Goal: Information Seeking & Learning: Learn about a topic

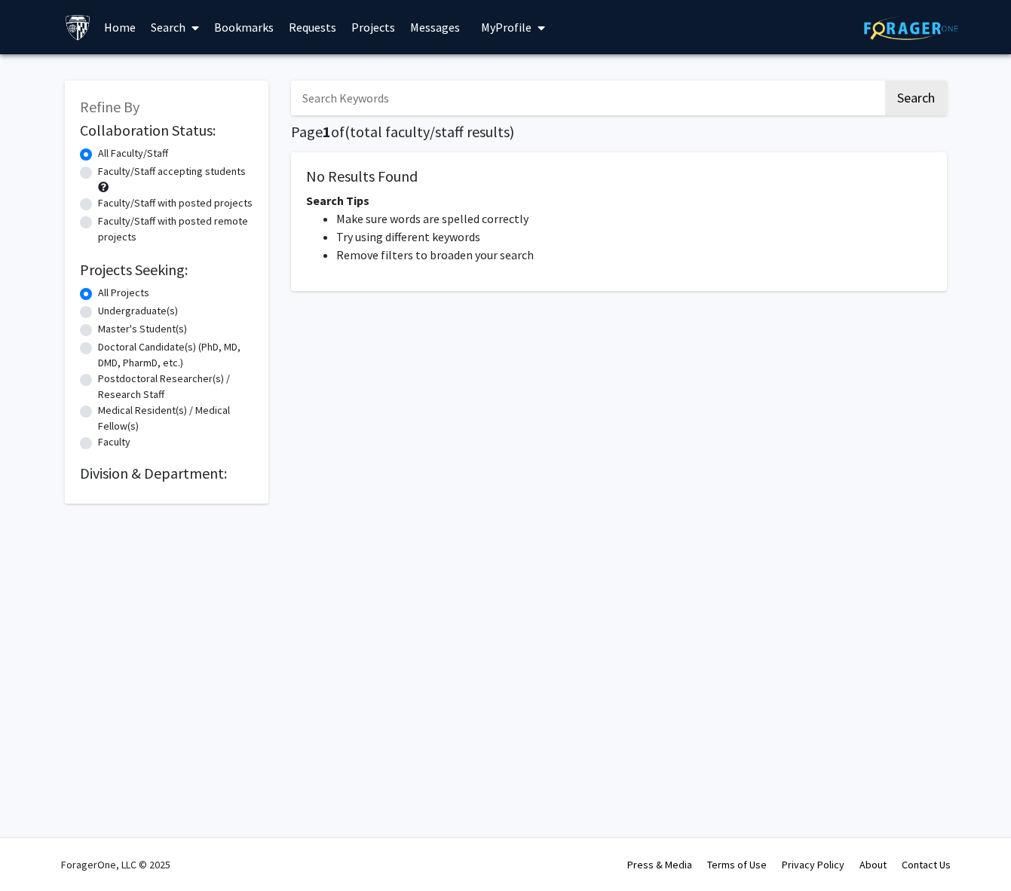
click at [75, 23] on img at bounding box center [78, 27] width 26 height 26
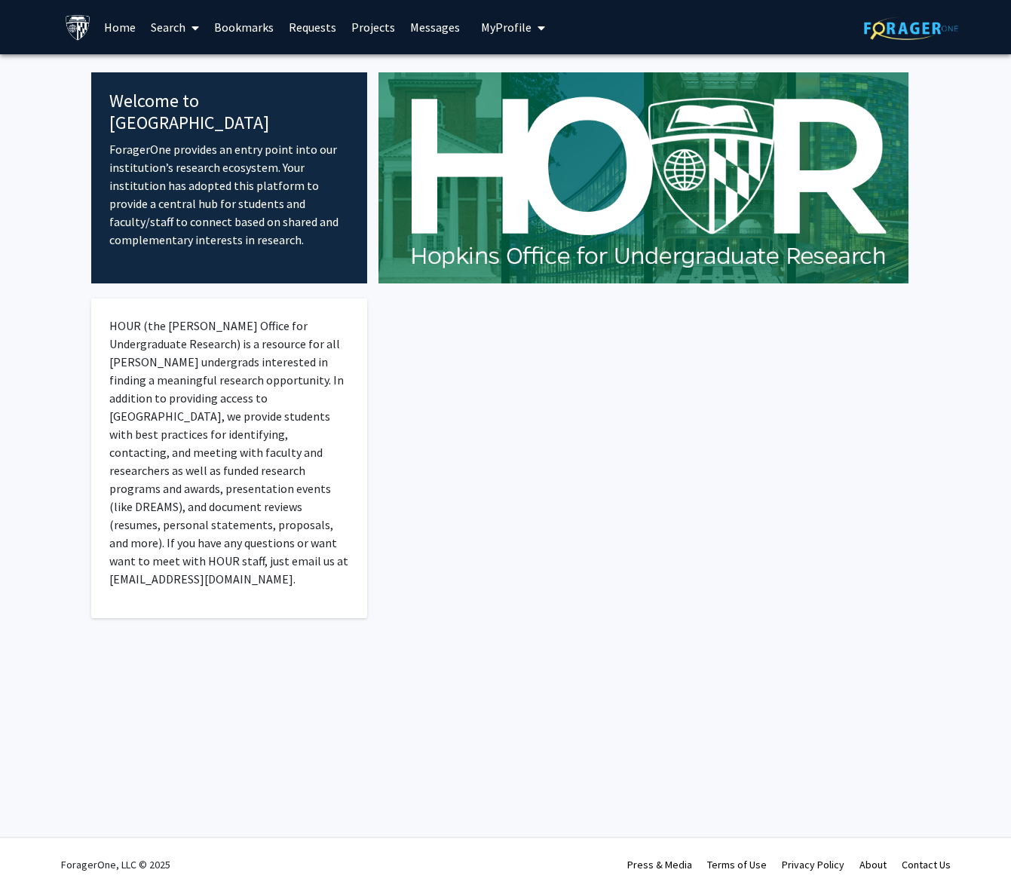
click at [119, 20] on link "Home" at bounding box center [120, 27] width 47 height 53
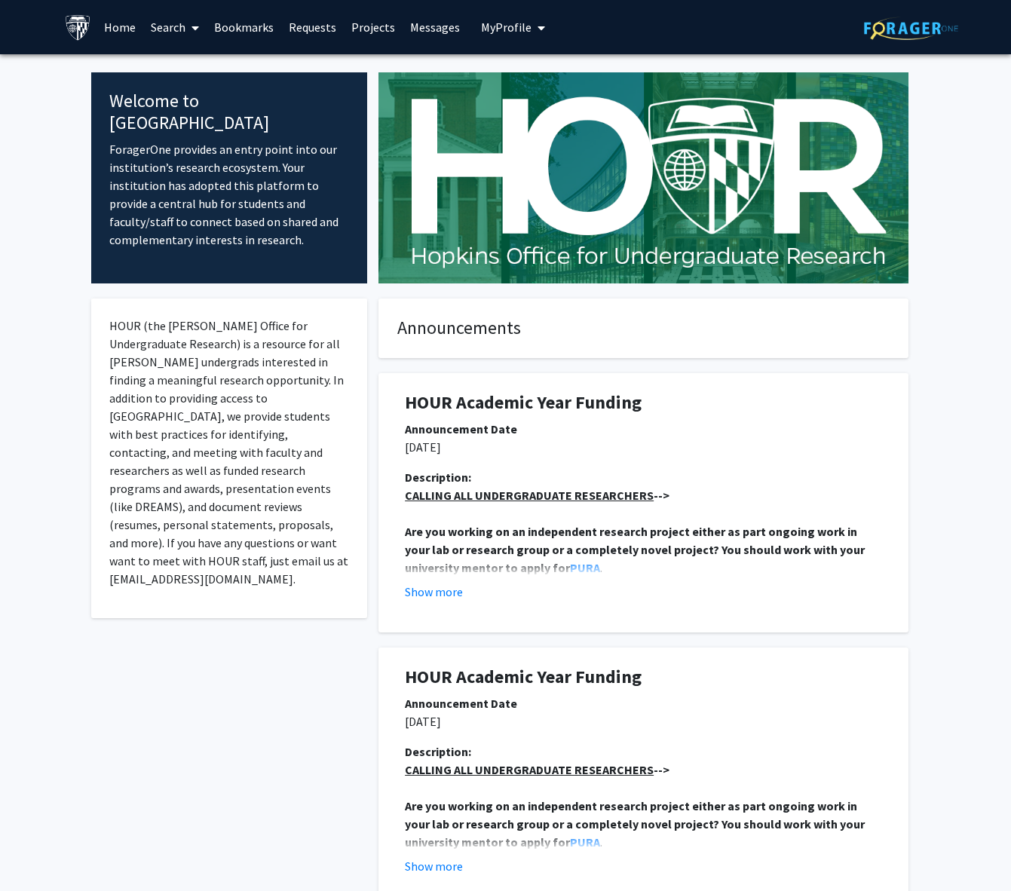
click at [119, 26] on link "Home" at bounding box center [120, 27] width 47 height 53
click at [431, 592] on button "Show more" at bounding box center [434, 592] width 58 height 18
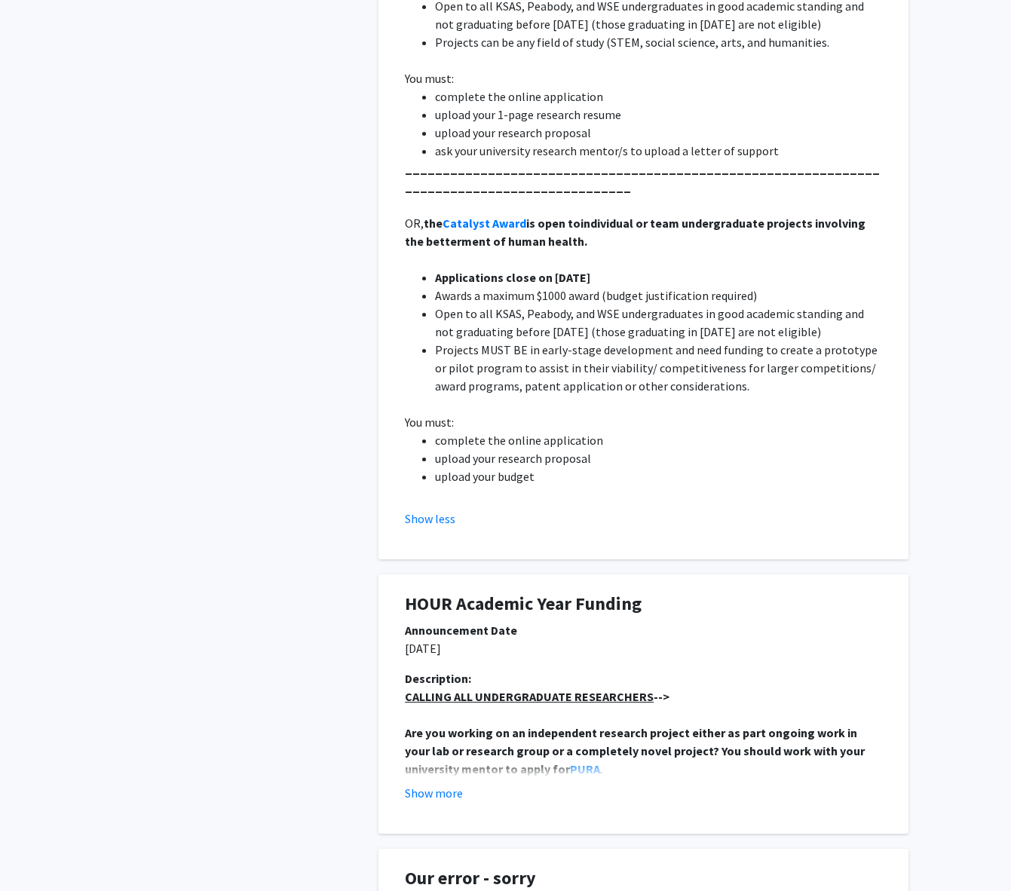
scroll to position [636, 0]
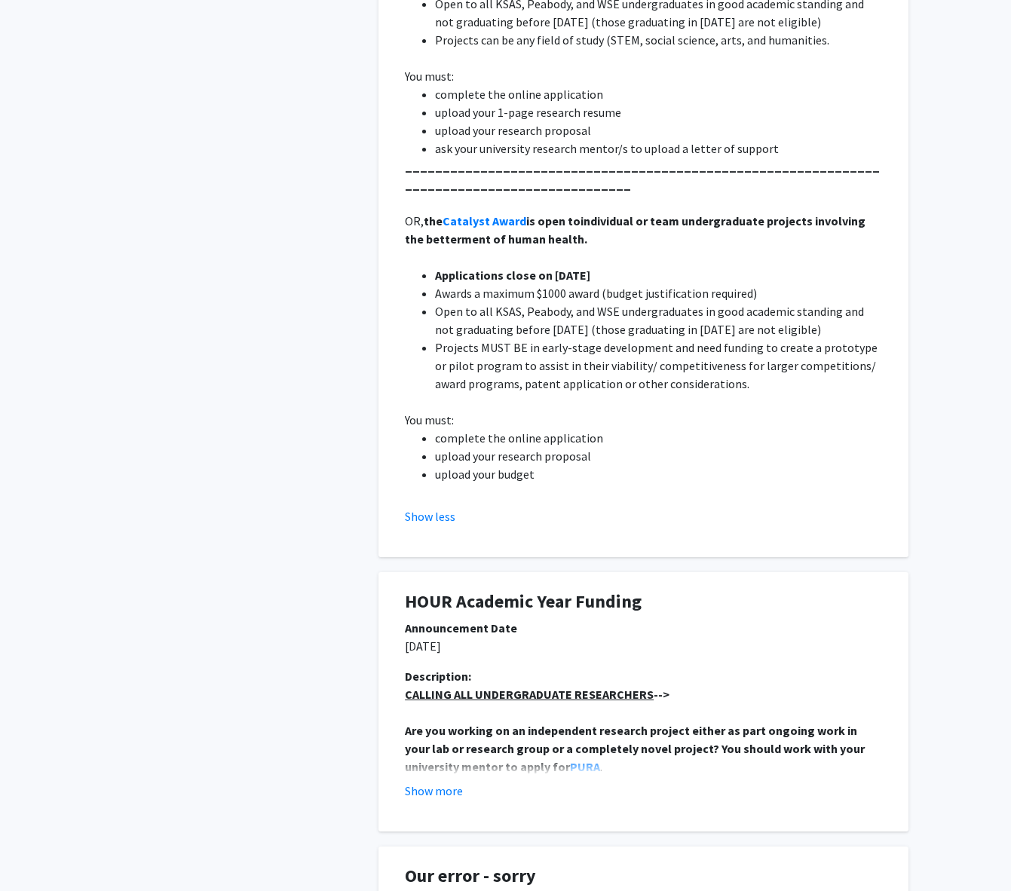
click at [424, 799] on div "Description: CALLING ALL UNDERGRADUATE RESEARCHERS --> Are you working on an in…" at bounding box center [644, 739] width 500 height 145
click at [424, 792] on button "Show more" at bounding box center [434, 791] width 58 height 18
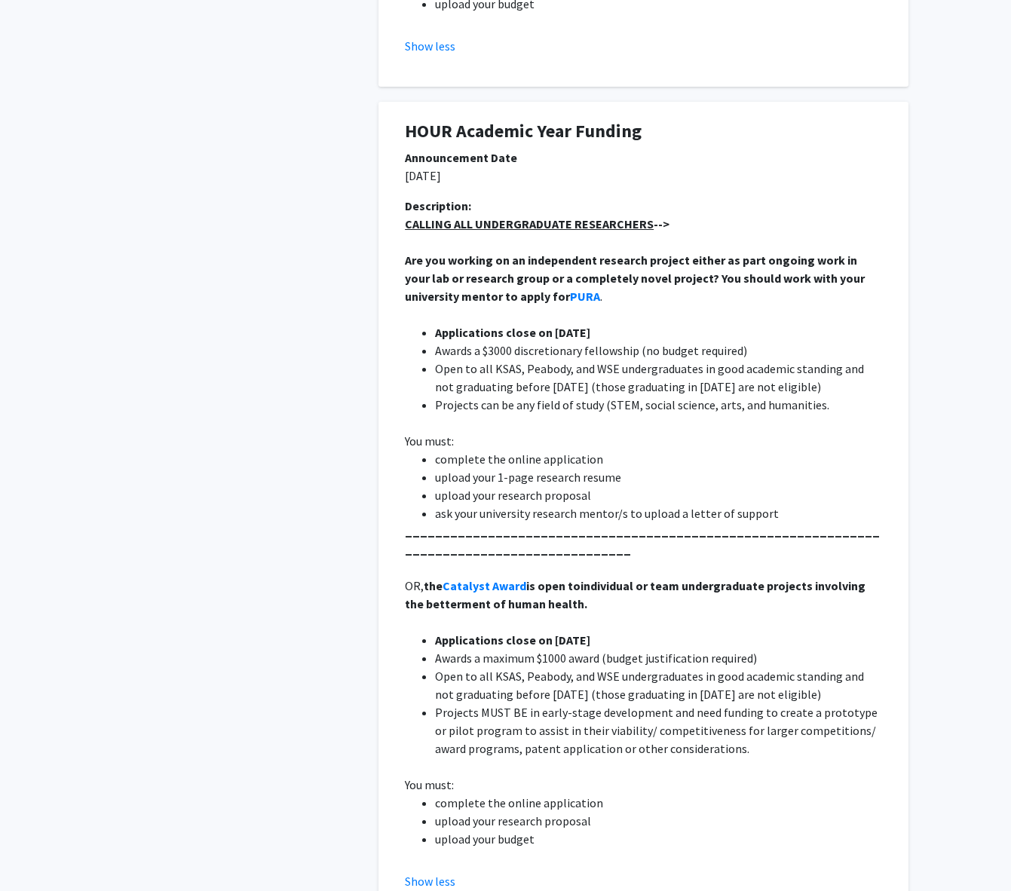
scroll to position [0, 0]
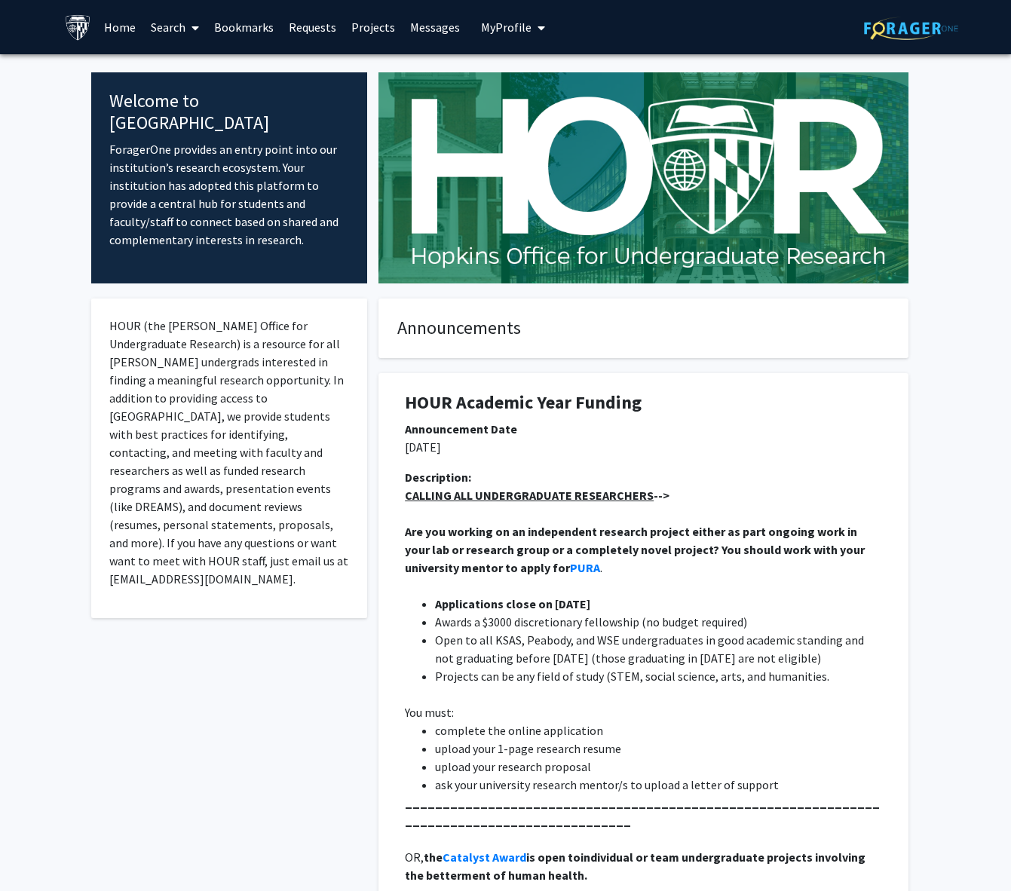
click at [118, 26] on link "Home" at bounding box center [120, 27] width 47 height 53
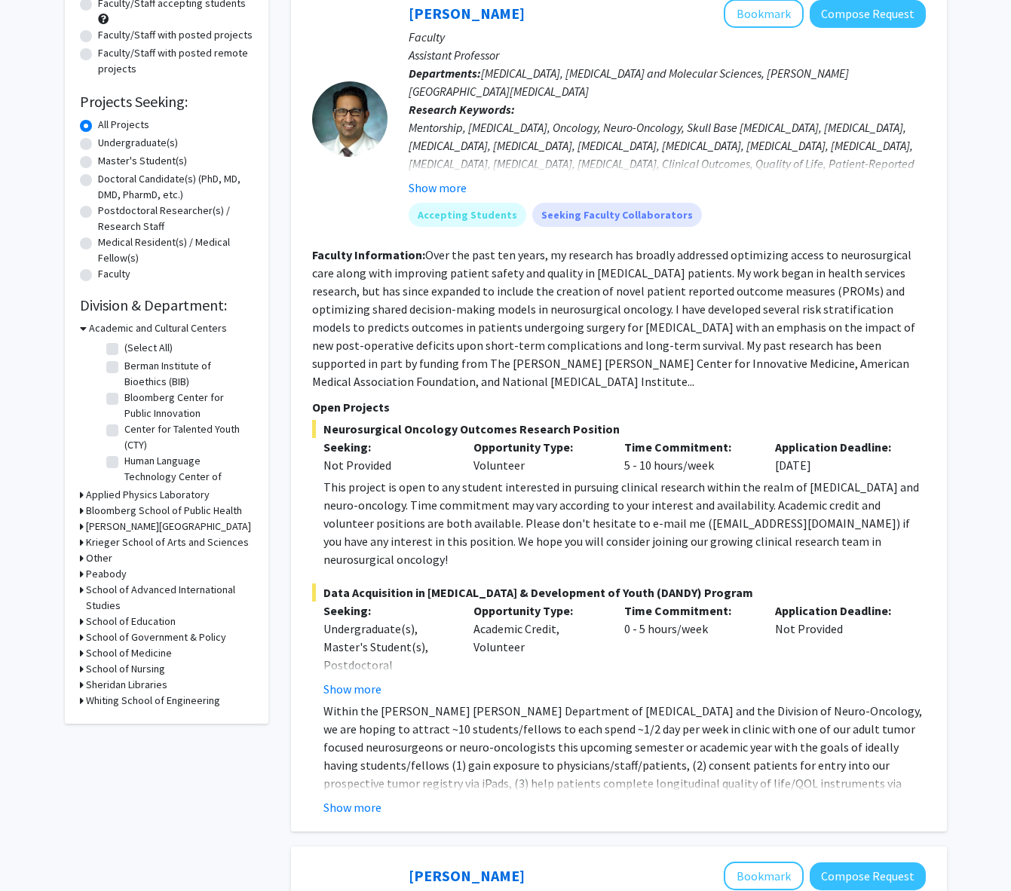
scroll to position [172, 0]
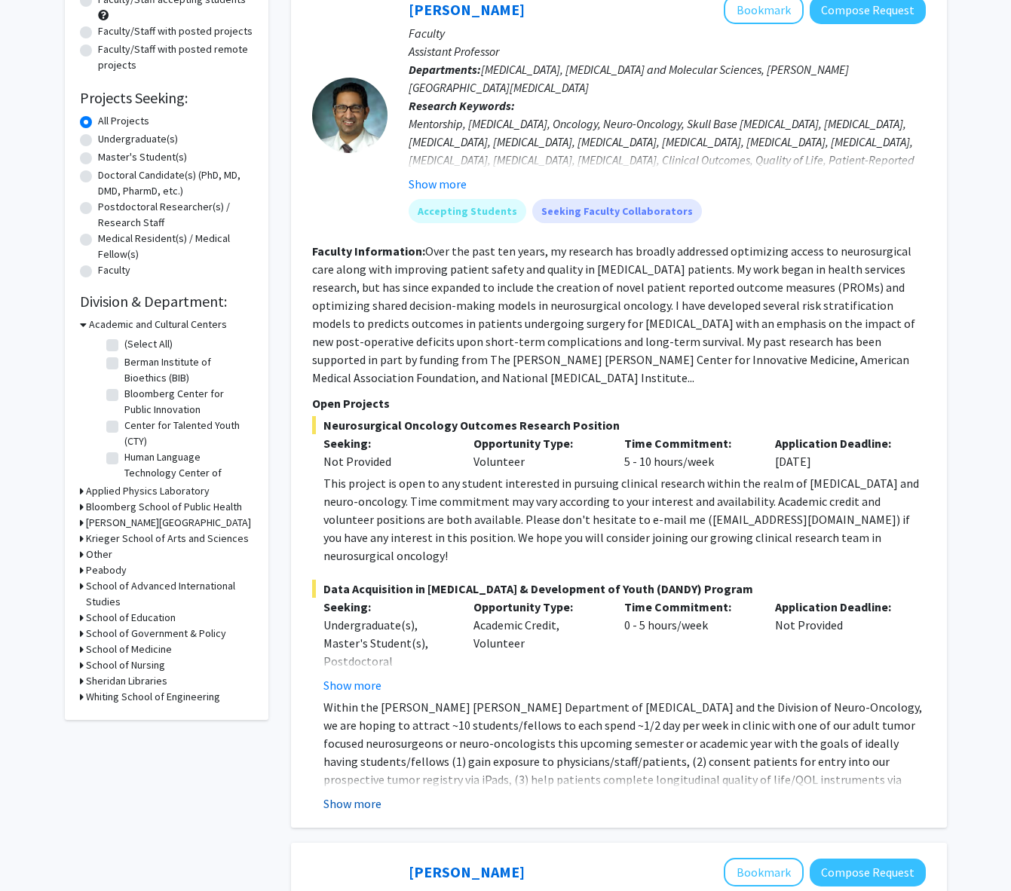
click at [345, 795] on button "Show more" at bounding box center [352, 804] width 58 height 18
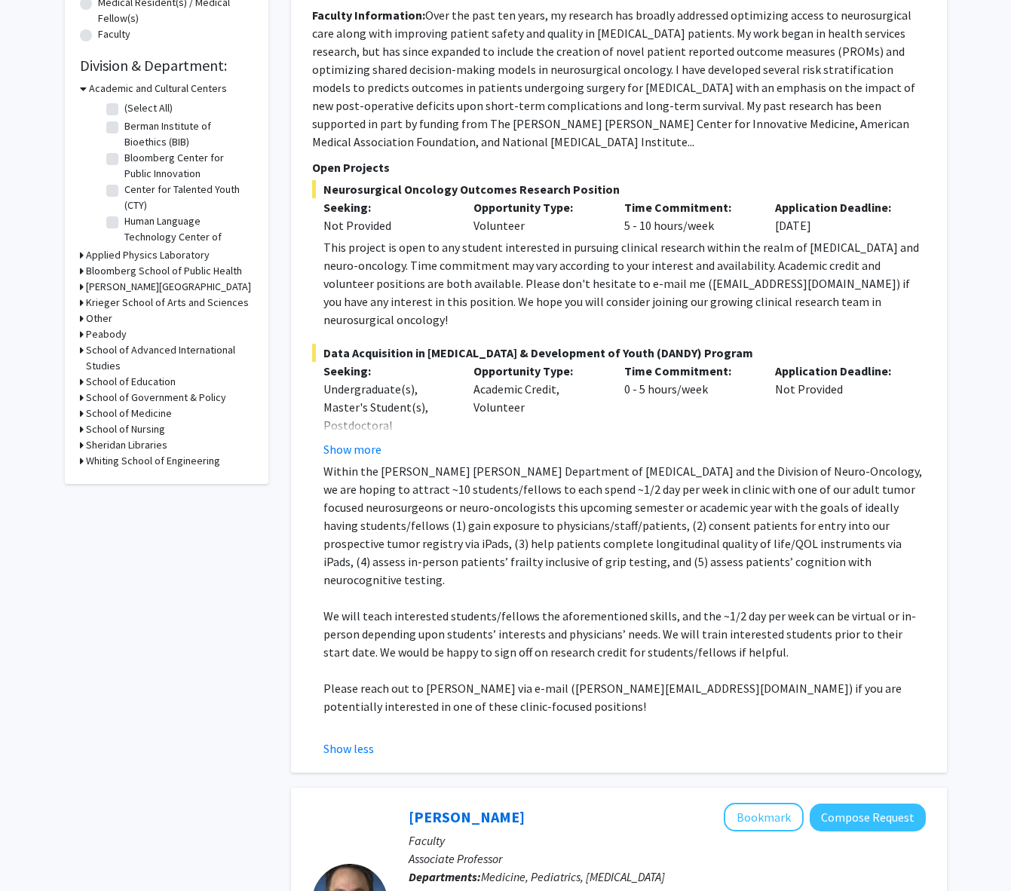
scroll to position [414, 0]
